Goal: Information Seeking & Learning: Find specific page/section

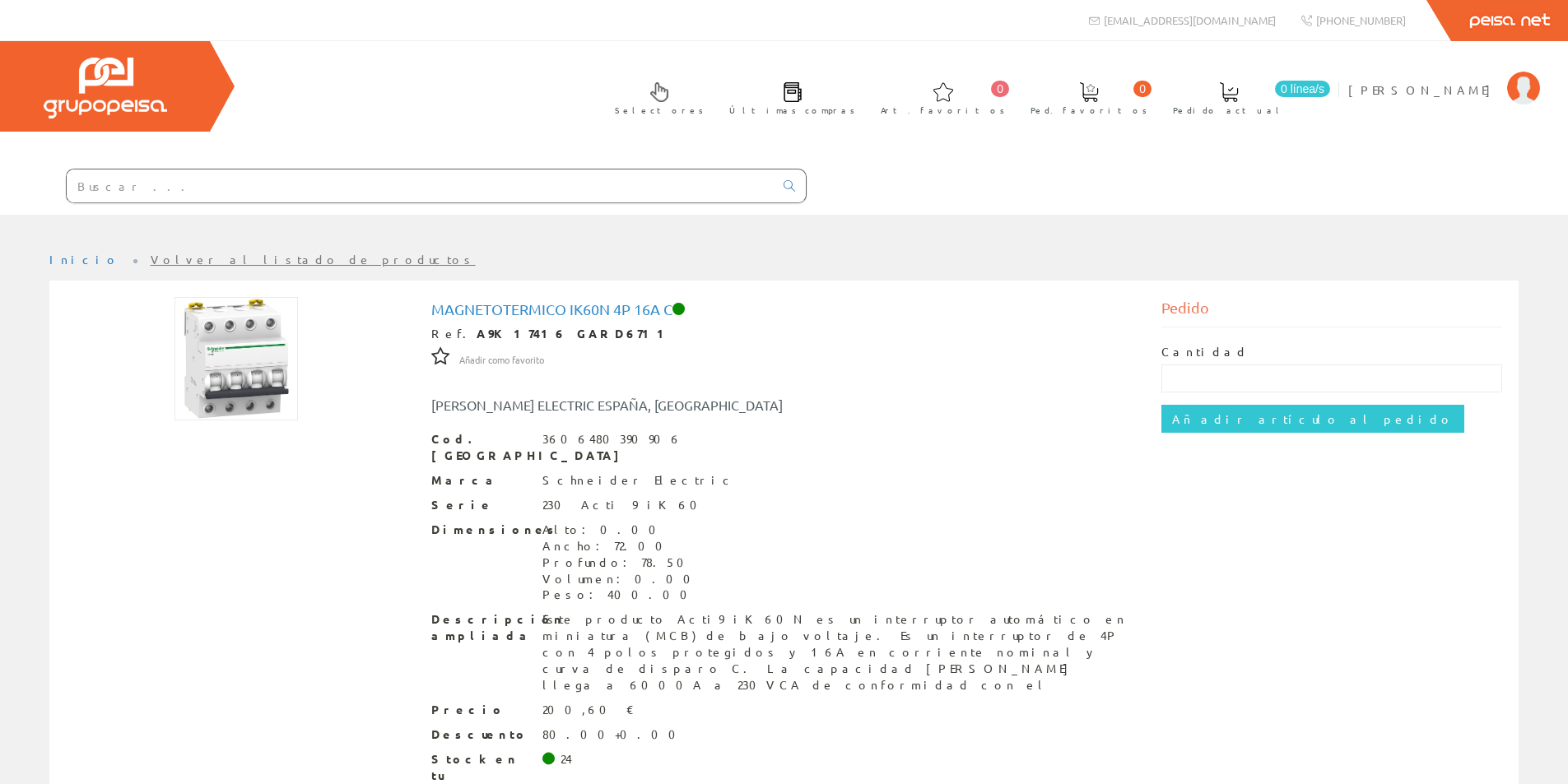
click at [360, 180] on input "text" at bounding box center [419, 186] width 707 height 33
paste input "Abrazadera apolo NK-25 cincada"
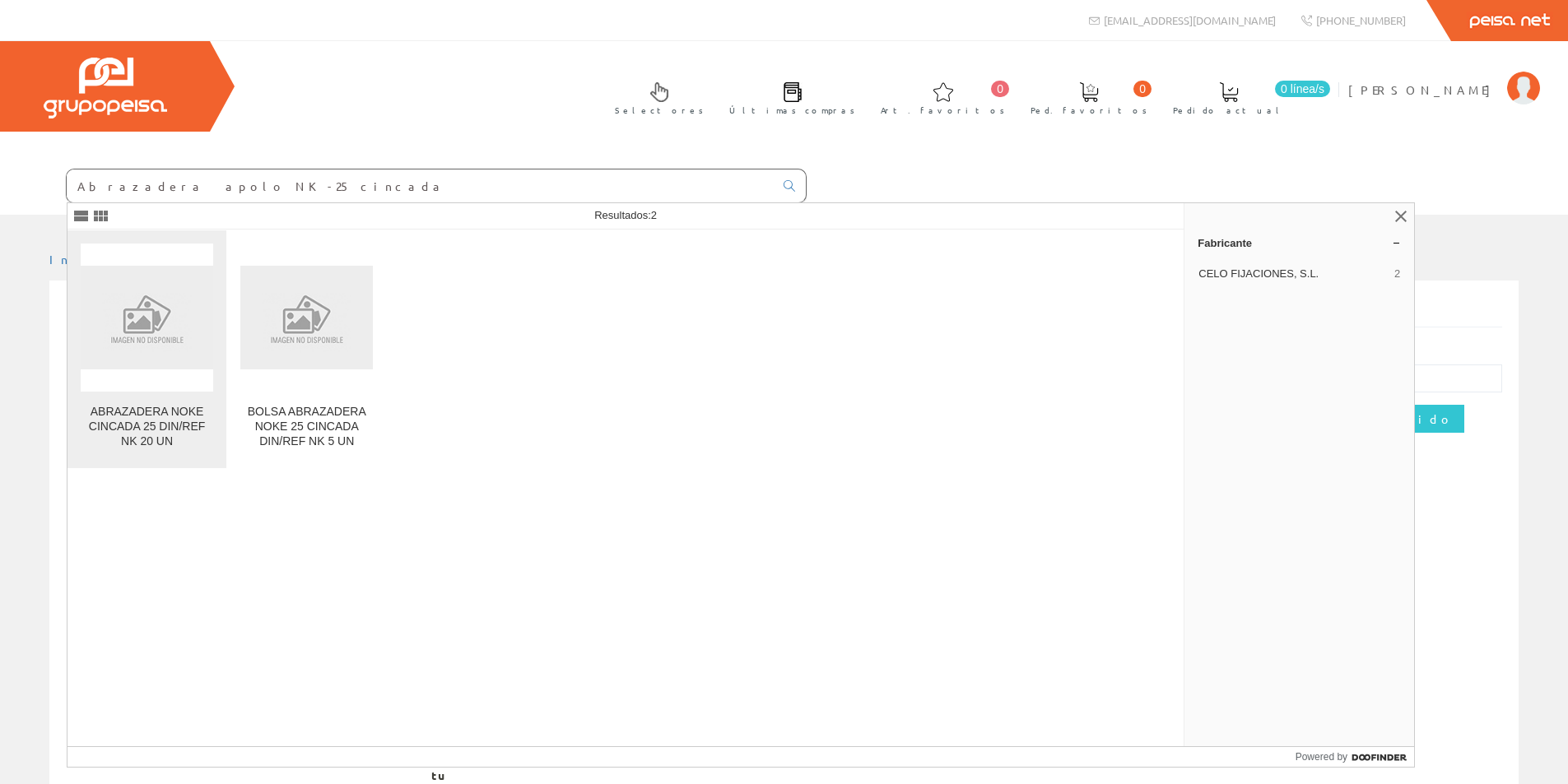
type input "Abrazadera apolo NK-25 cincada"
click at [161, 450] on div "ABRAZADERA NOKE CINCADA 25 DIN/REF NK 20 UN" at bounding box center [146, 430] width 132 height 50
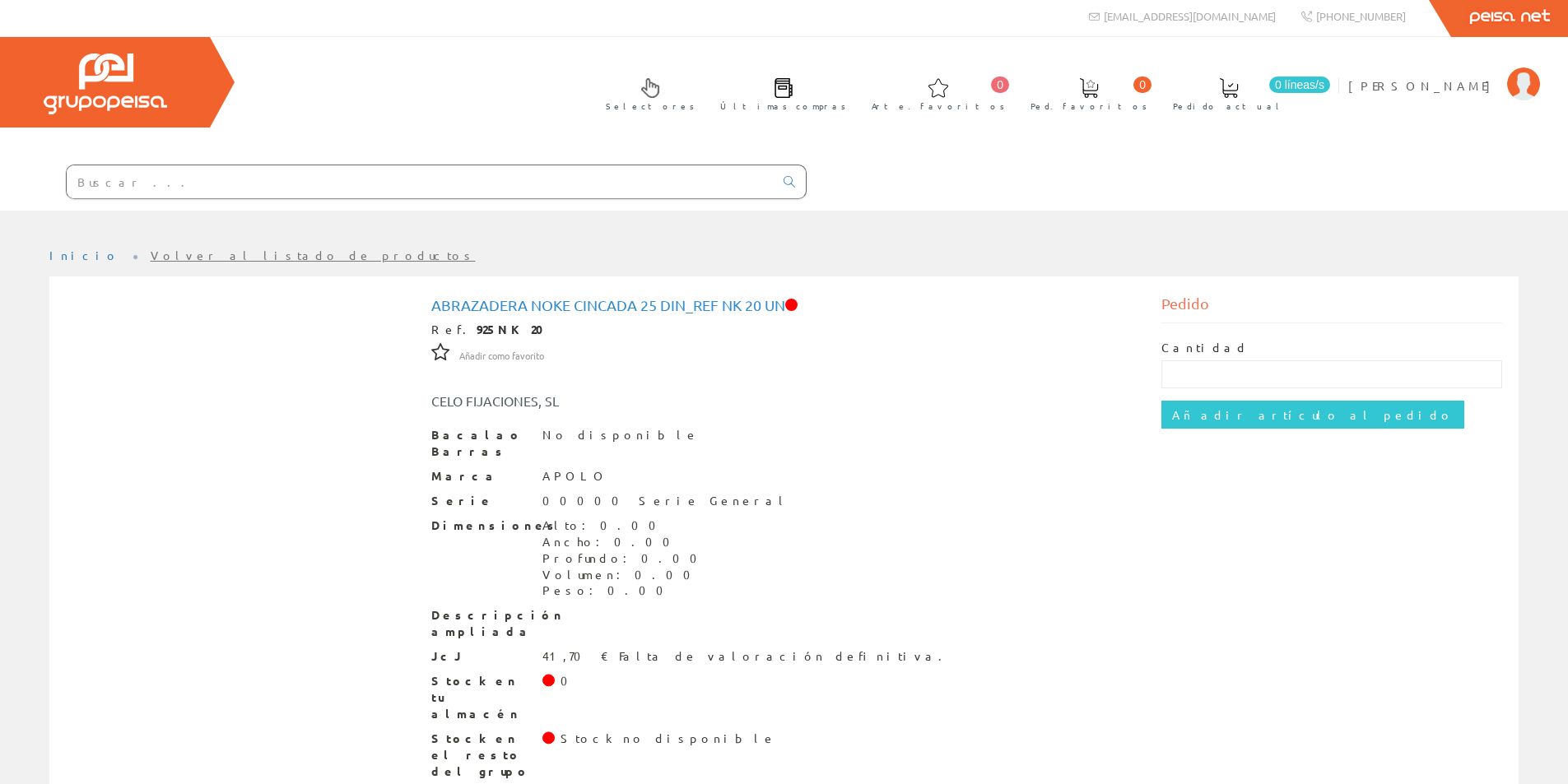
scroll to position [5, 0]
click at [472, 185] on input "text" at bounding box center [419, 181] width 707 height 33
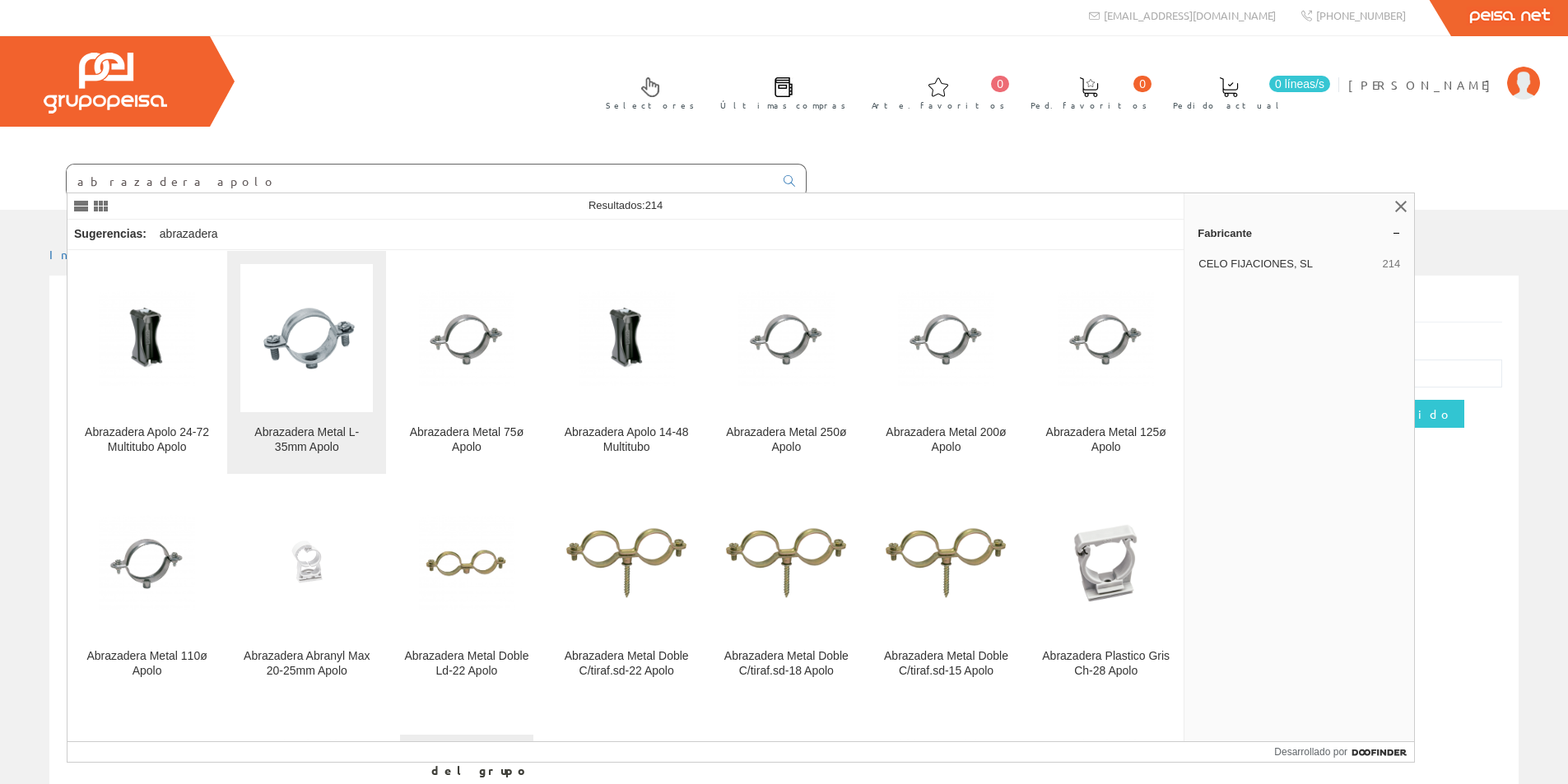
type input "abrazadera apolo"
click at [291, 420] on link "Abrazadera Metal L-35mm Apolo" at bounding box center [306, 363] width 159 height 223
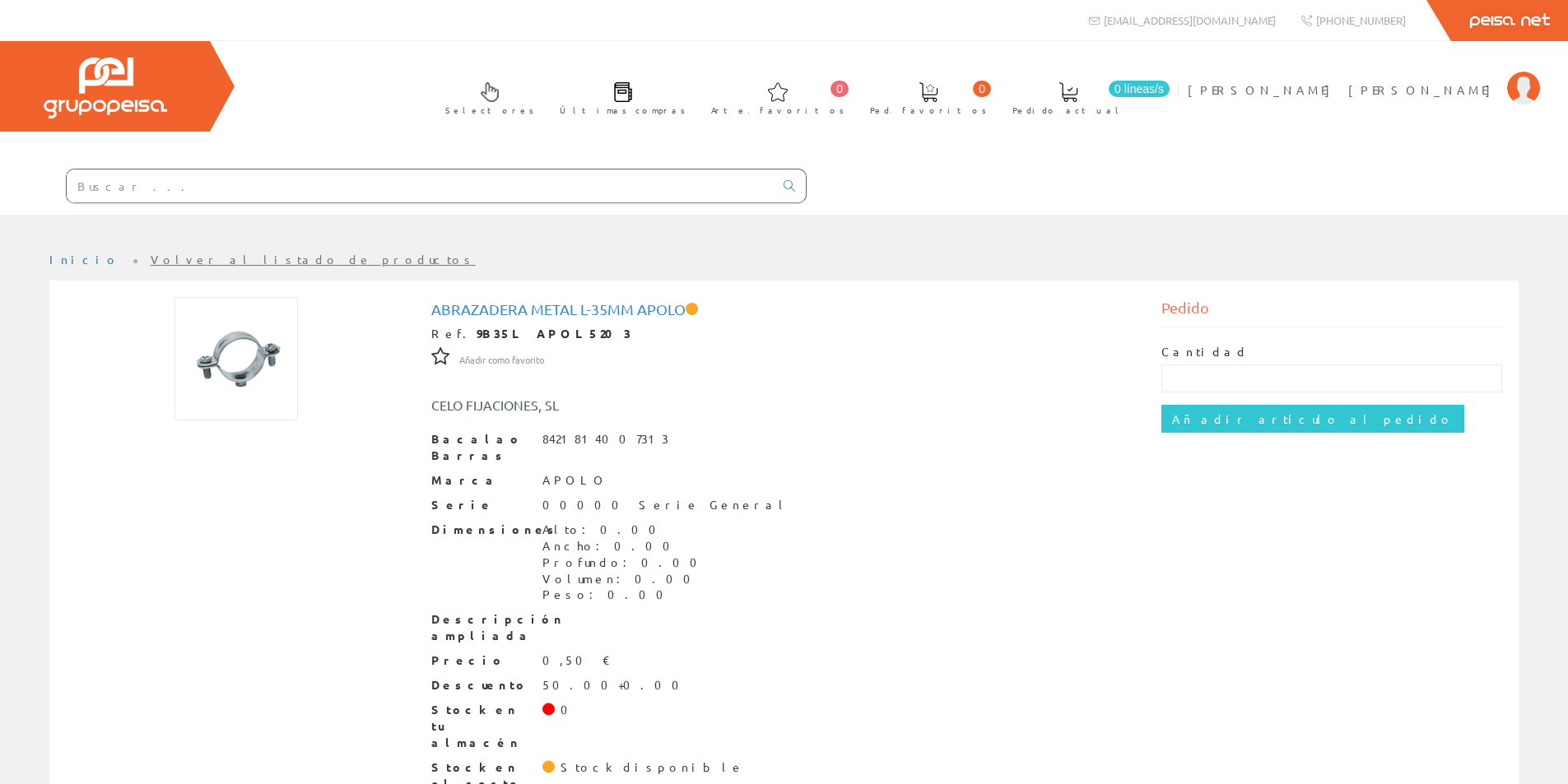
scroll to position [30, 0]
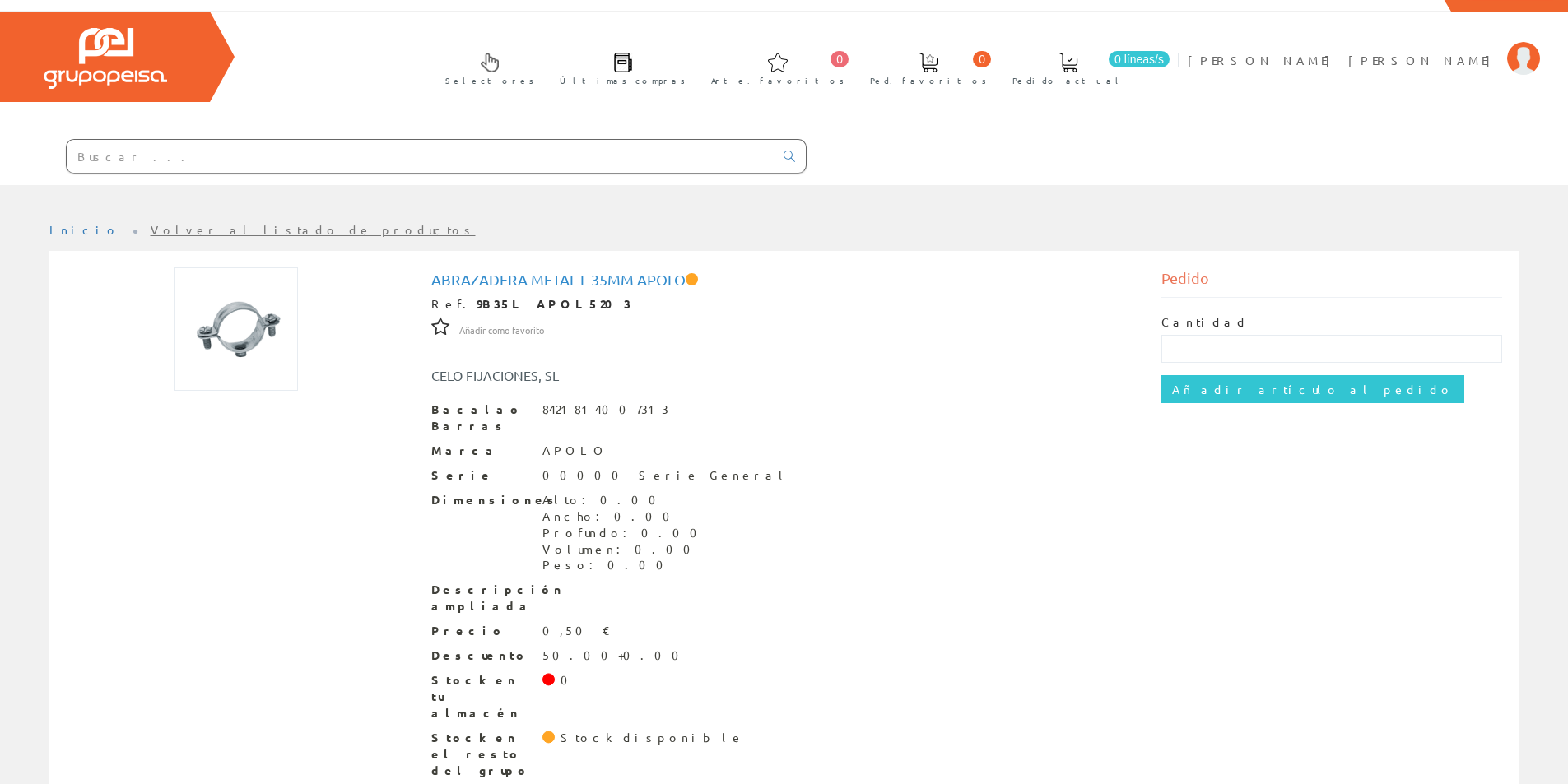
click at [270, 145] on input "text" at bounding box center [419, 156] width 707 height 33
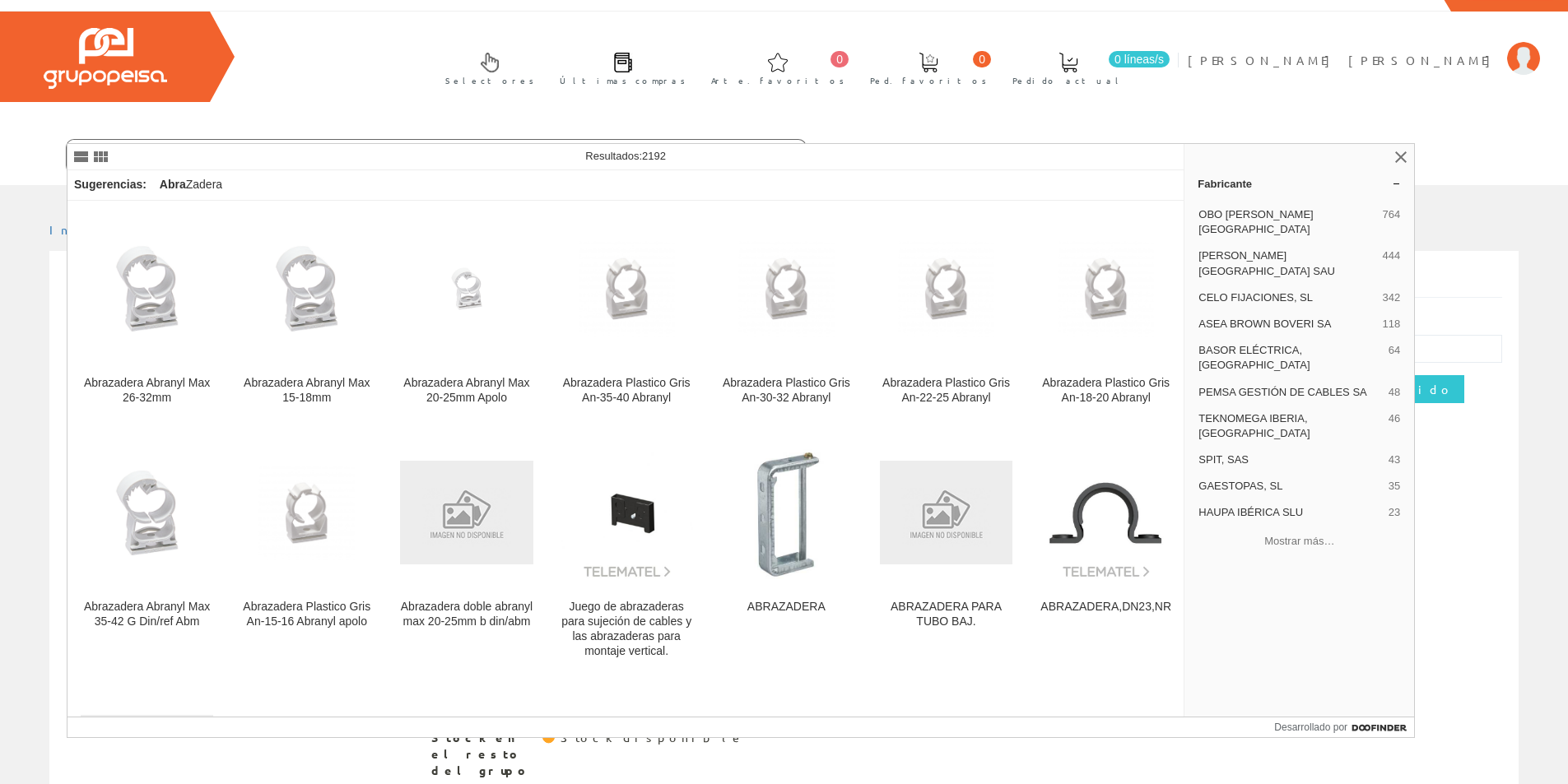
type input "abra"
click at [363, 186] on div "Sugerencias: Abra Zadera" at bounding box center [625, 186] width 1116 height 31
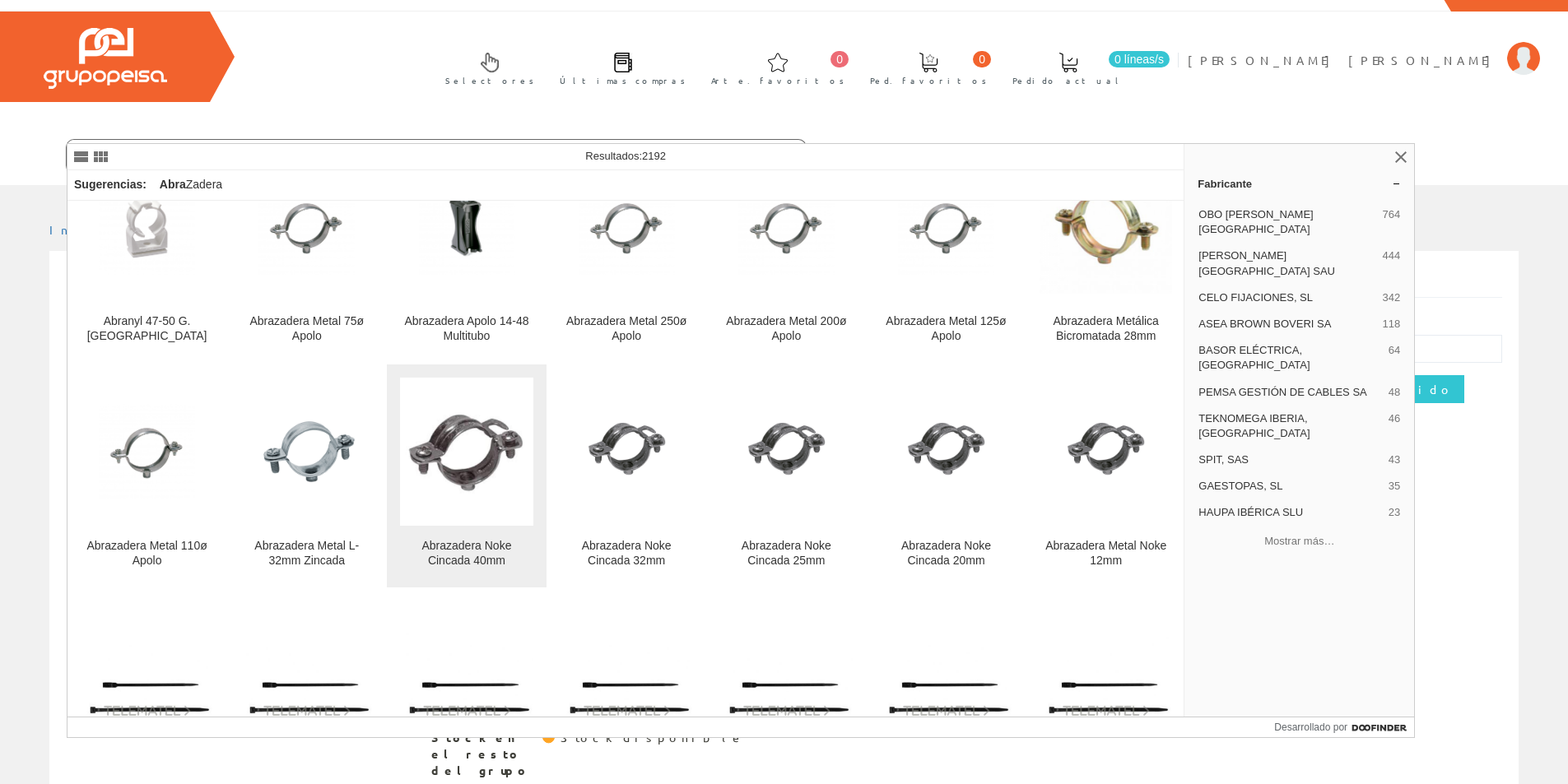
scroll to position [2140, 0]
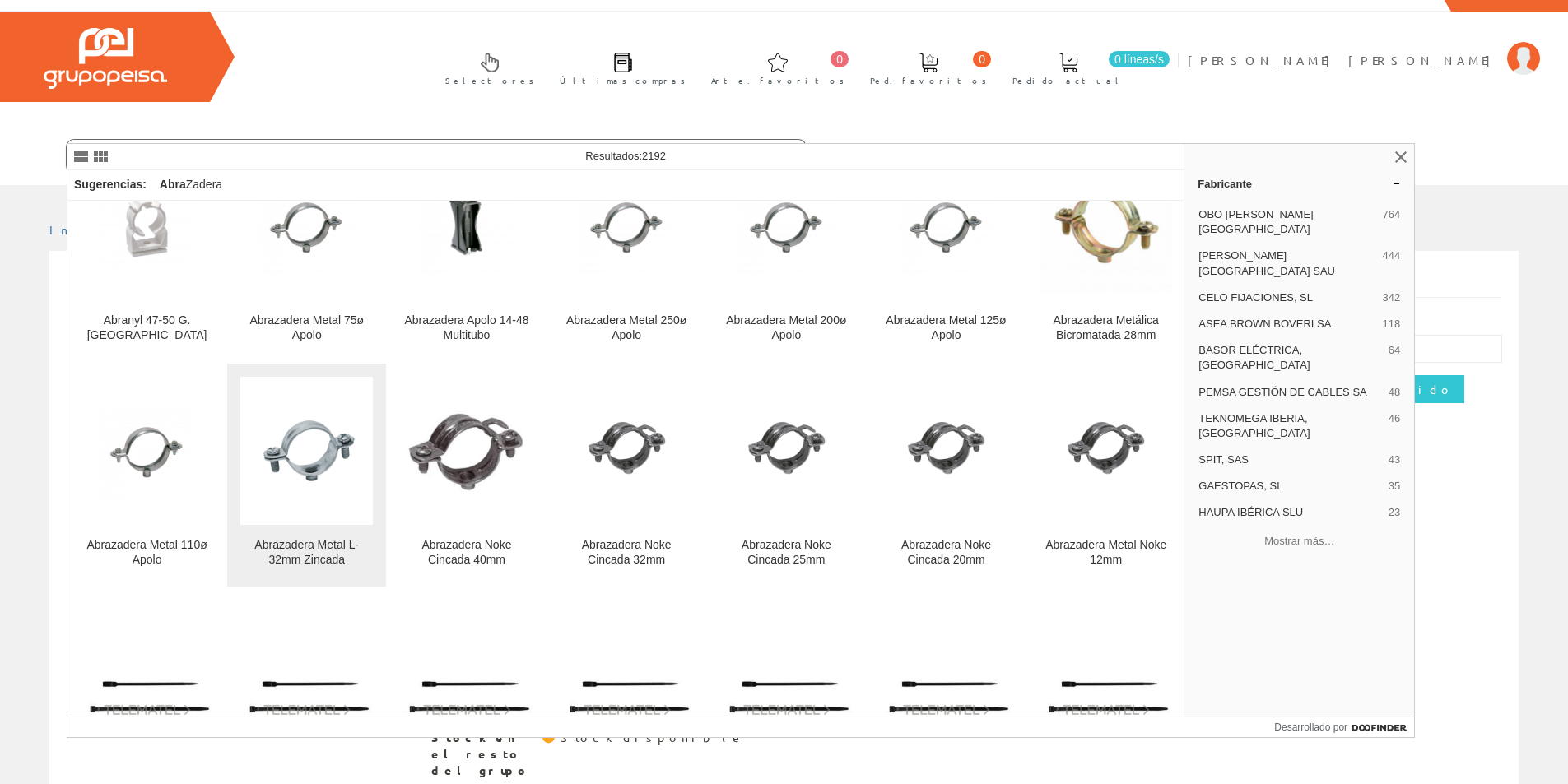
click at [311, 538] on font "Abrazadera Metal L-32mm Zincada" at bounding box center [307, 553] width 105 height 28
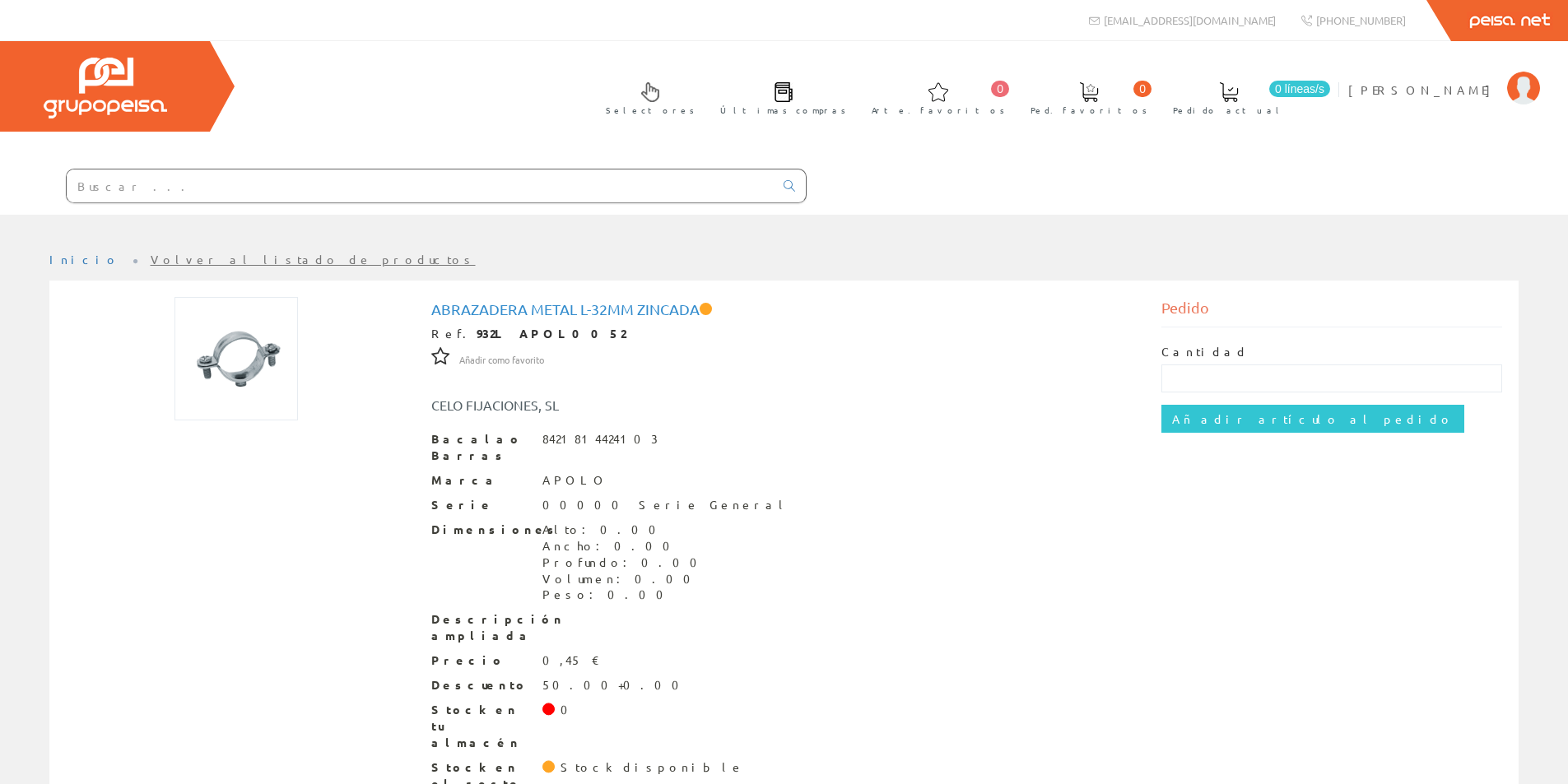
click at [436, 165] on div at bounding box center [403, 186] width 806 height 56
click at [423, 180] on input "text" at bounding box center [419, 186] width 707 height 33
paste input "Abrazadera apolo NK-25 cincada"
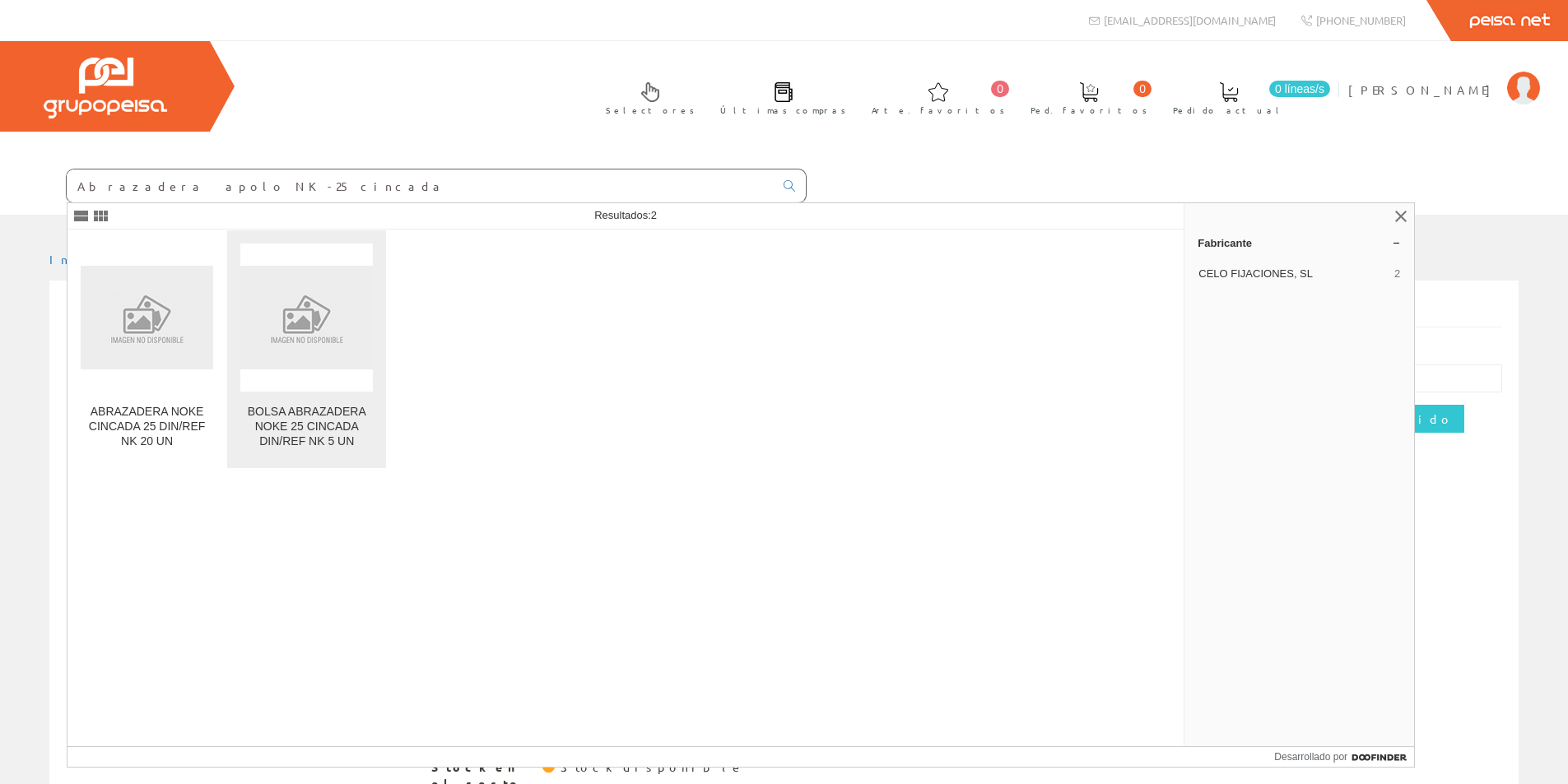
type input "Abrazadera apolo NK-25 cincada"
click at [275, 435] on font "BOLSA ABRAZADERA NOKE 25 CINCADA DIN/REF NK 5 UN" at bounding box center [307, 426] width 118 height 42
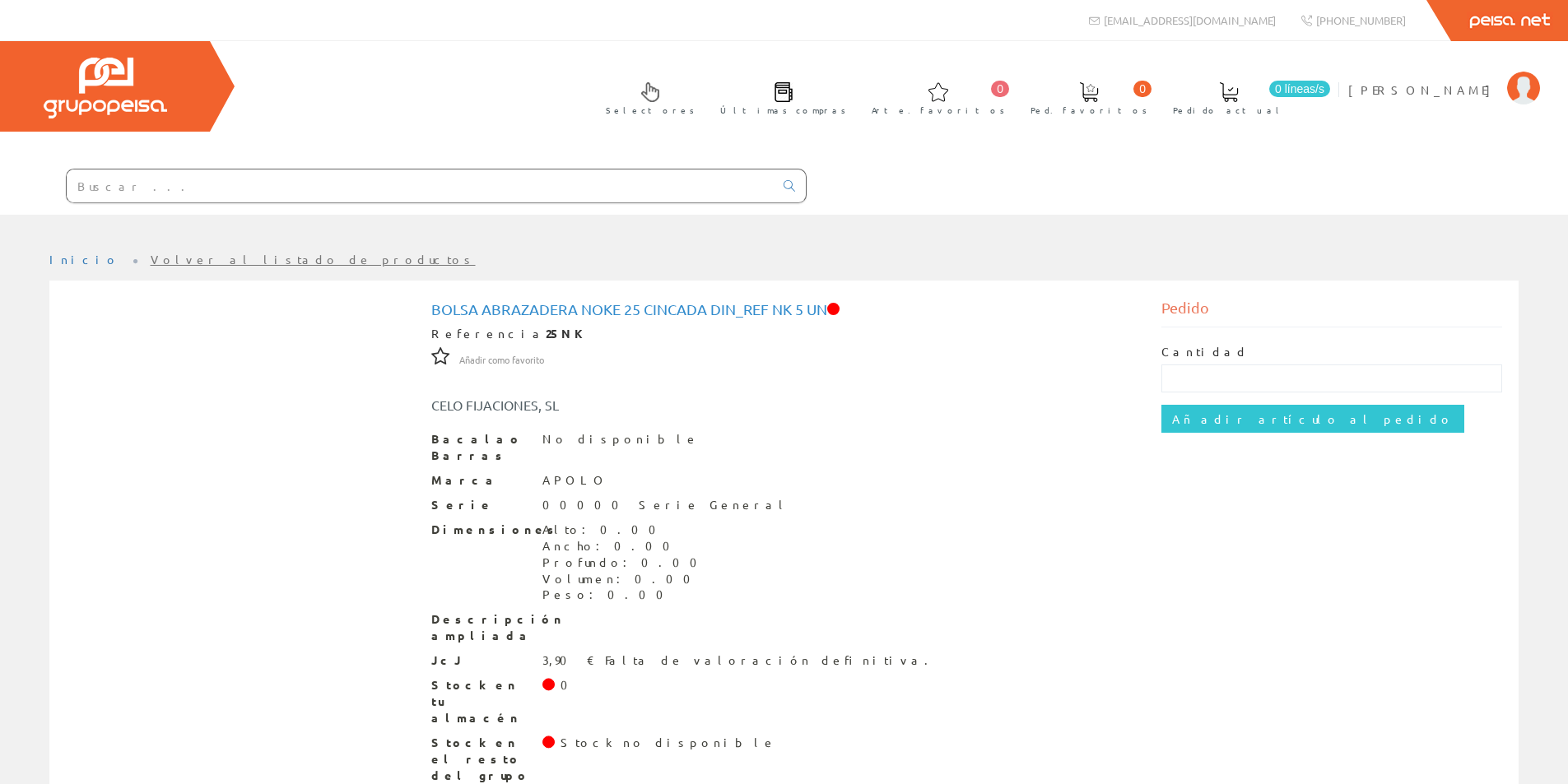
drag, startPoint x: 150, startPoint y: 177, endPoint x: 156, endPoint y: 185, distance: 10.0
click at [150, 177] on input "text" at bounding box center [419, 186] width 707 height 33
click at [832, 269] on ul "Inicio Volver al listado de productos" at bounding box center [783, 266] width 1469 height 29
click at [757, 479] on div "Bacalao Barras No disponible Marca APOLO Serie 00000 Serie General Dimensiones …" at bounding box center [784, 608] width 706 height 354
